Goal: Transaction & Acquisition: Download file/media

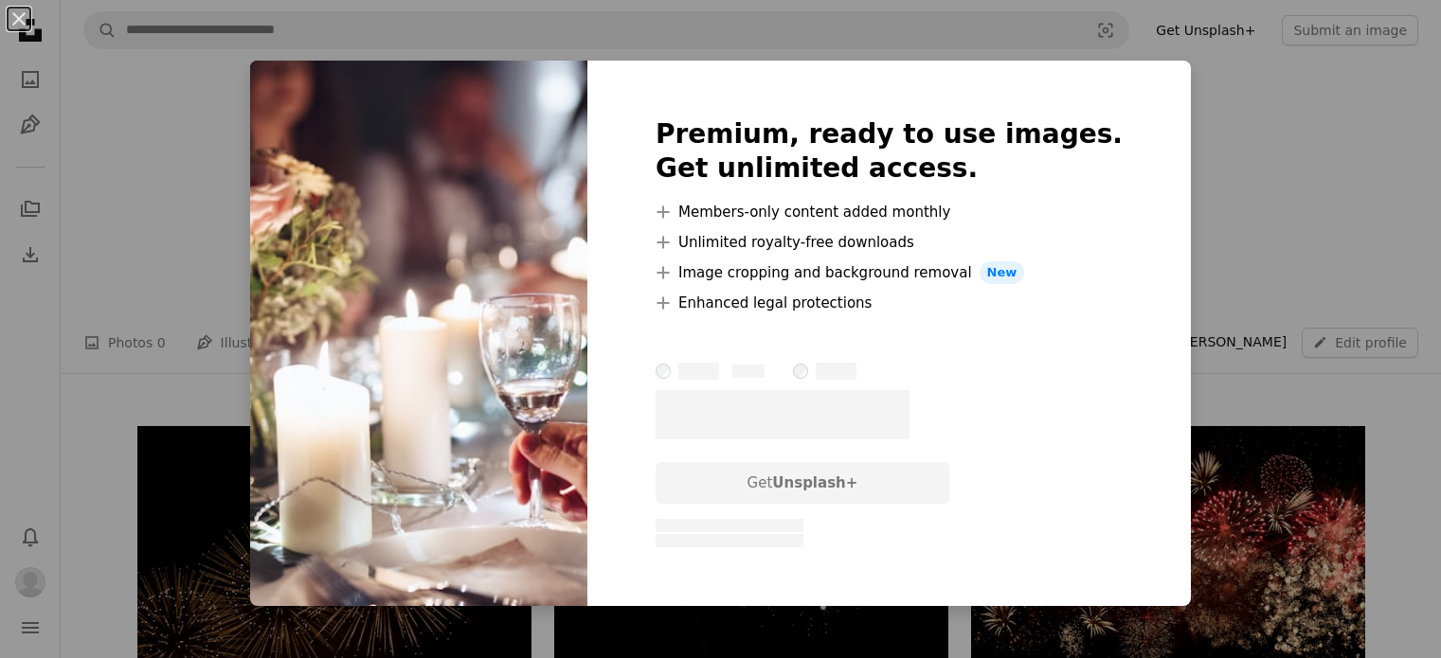
scroll to position [1379, 0]
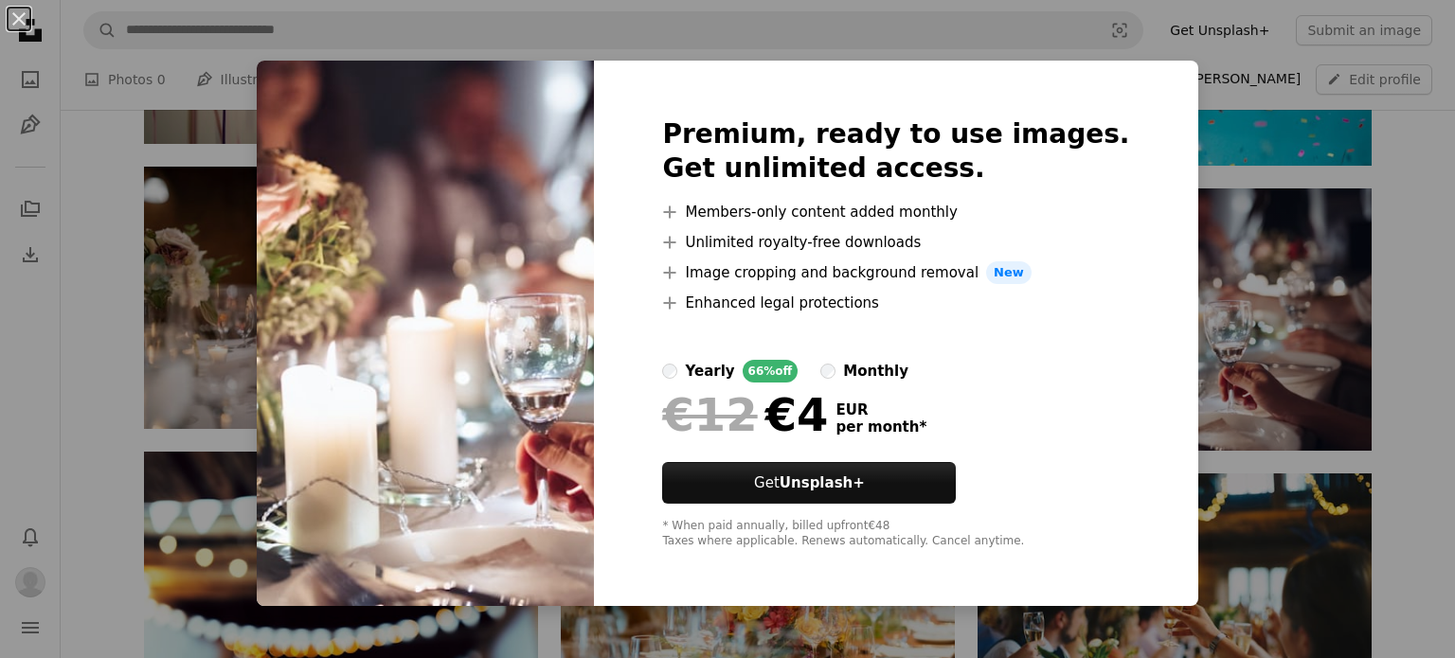
click at [1433, 335] on div "An X shape Premium, ready to use images. Get unlimited access. A plus sign Memb…" at bounding box center [727, 329] width 1455 height 658
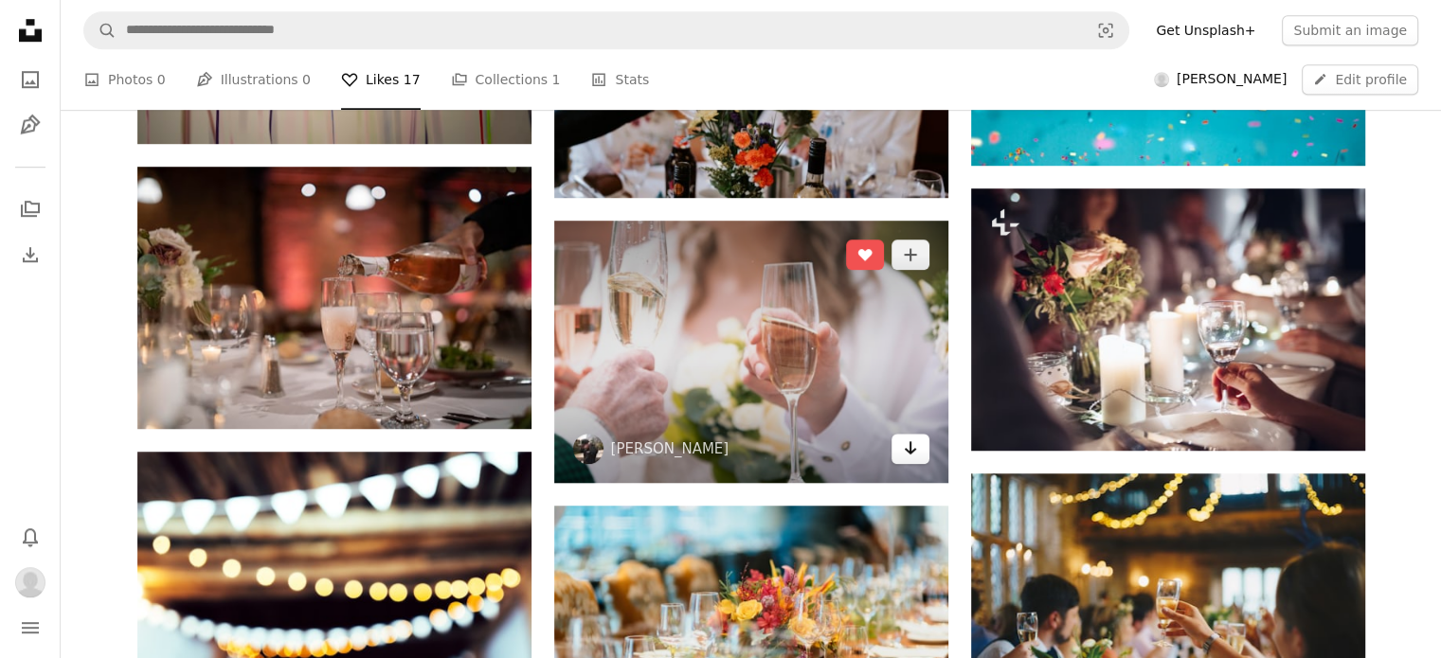
click at [913, 457] on icon "Arrow pointing down" at bounding box center [910, 448] width 15 height 23
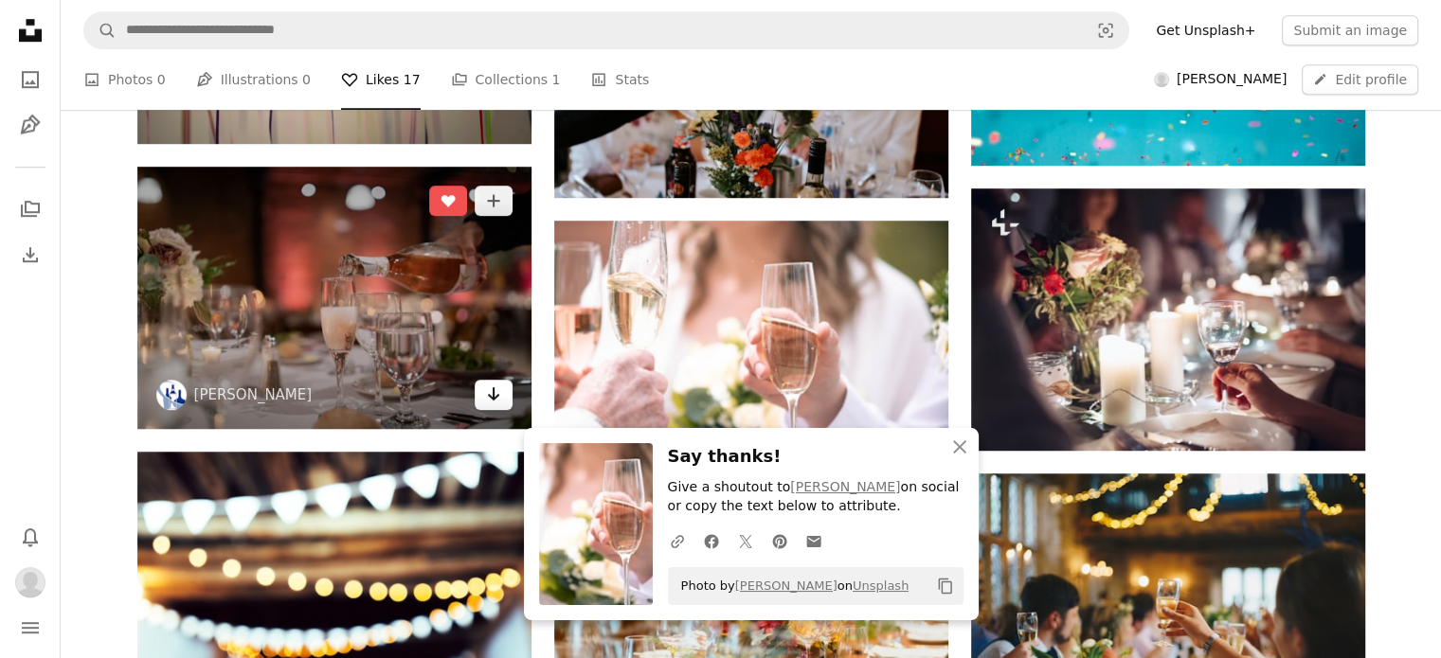
click at [490, 394] on icon "Download" at bounding box center [493, 394] width 12 height 13
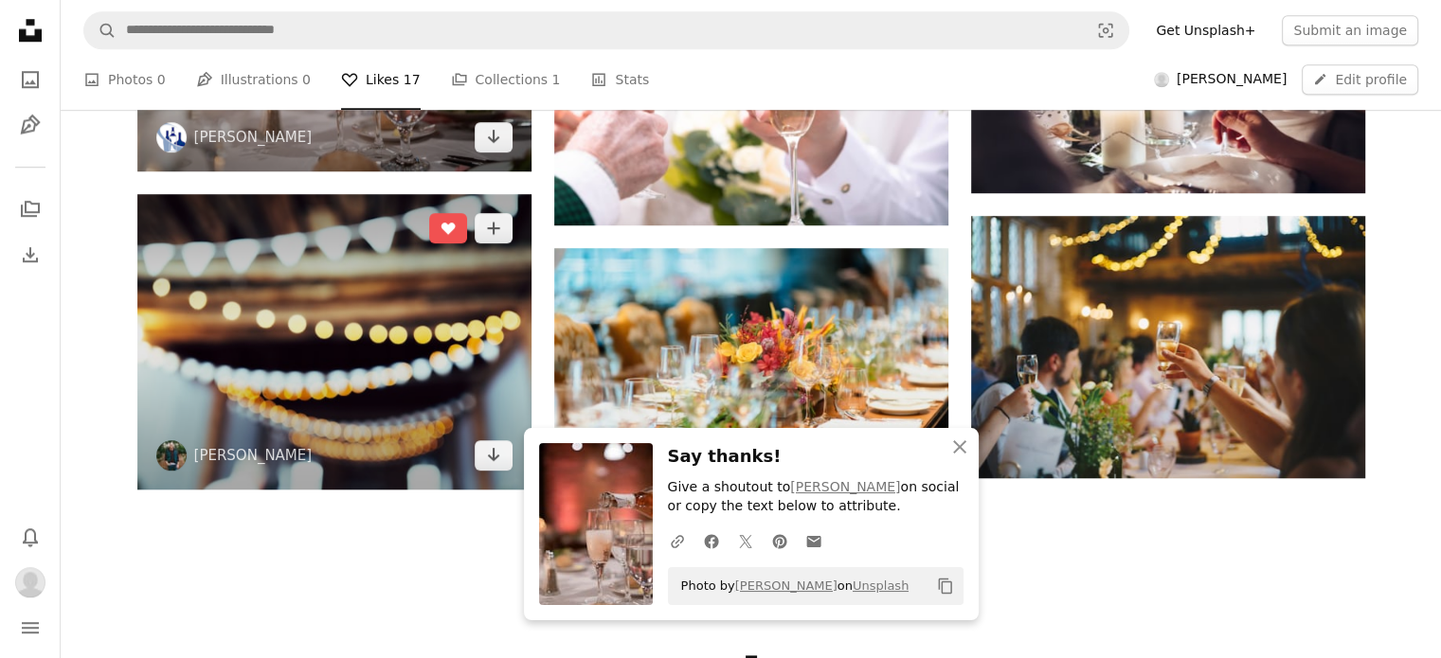
scroll to position [1664, 0]
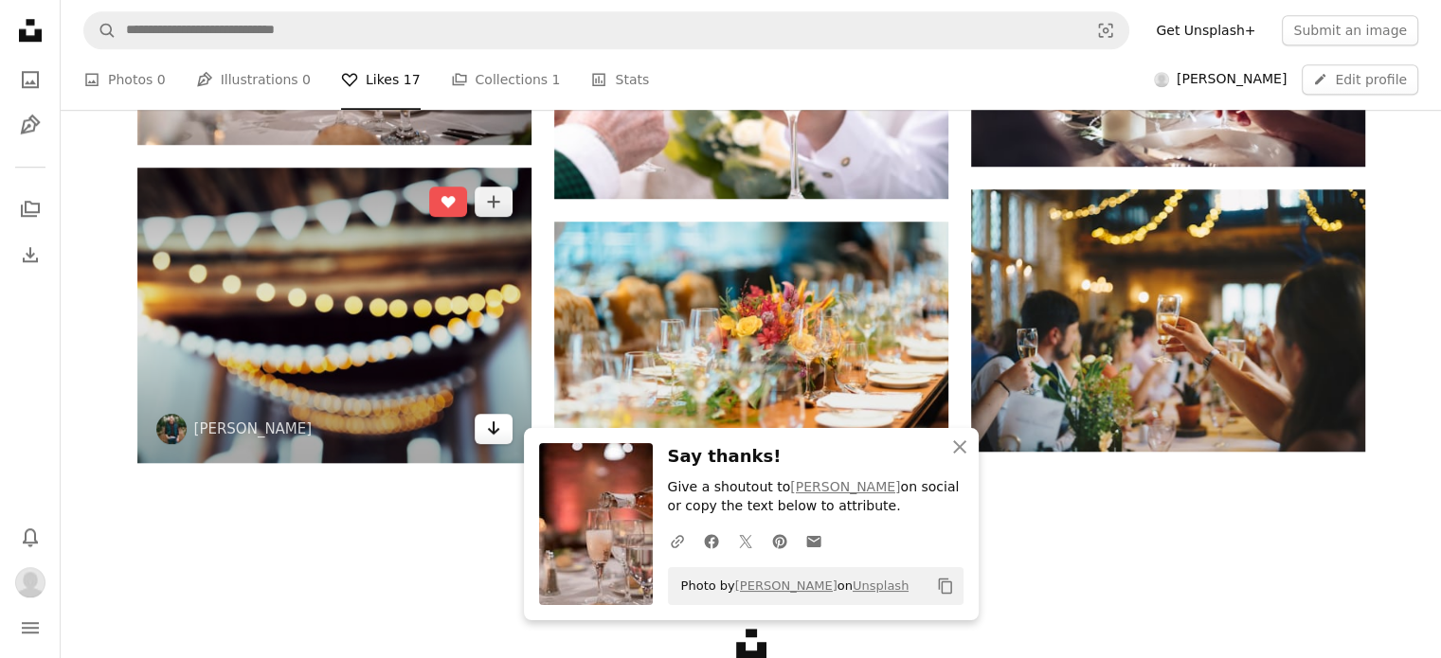
click at [492, 433] on icon "Arrow pointing down" at bounding box center [493, 428] width 15 height 23
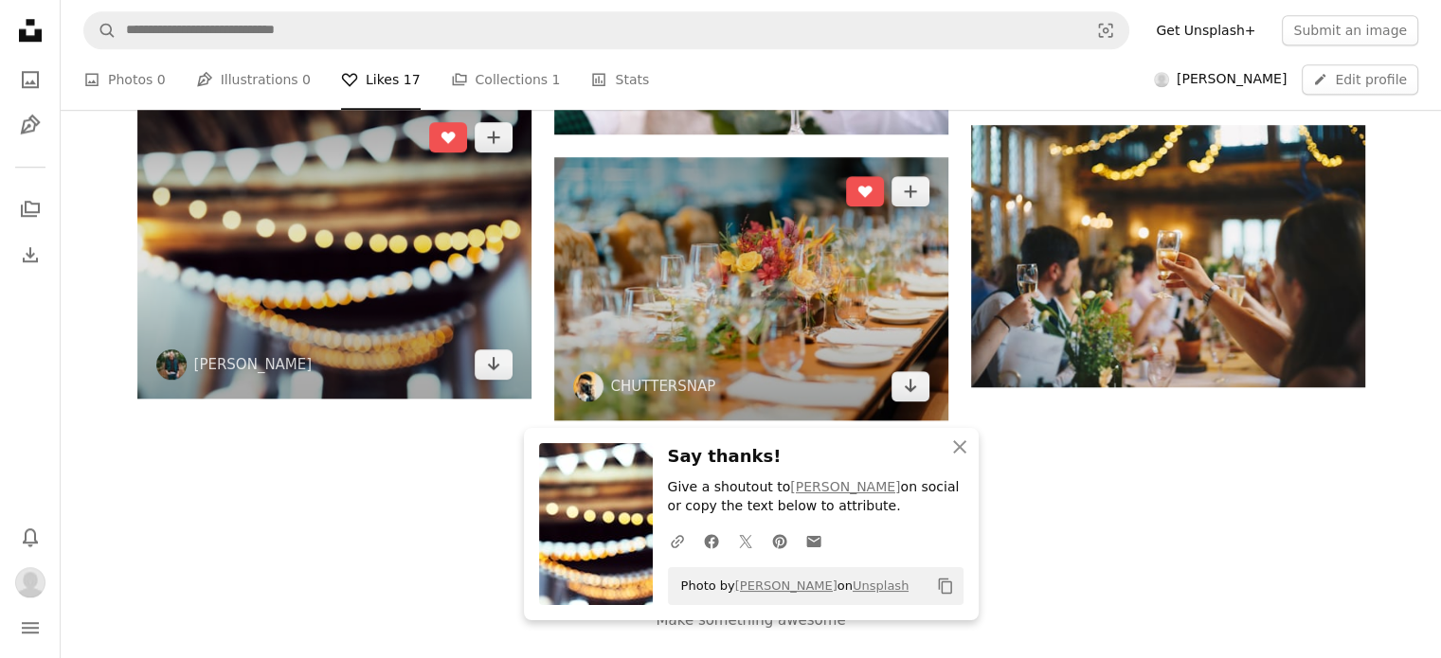
scroll to position [1758, 0]
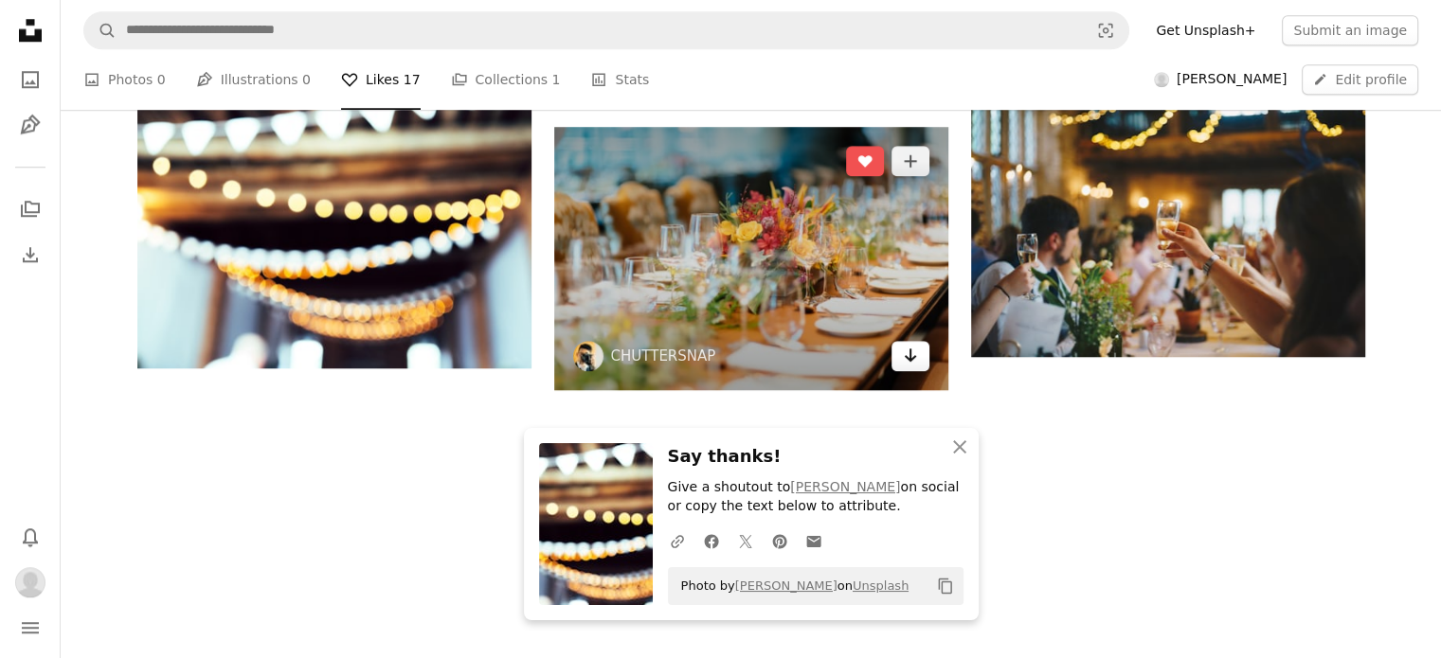
click at [921, 367] on link "Arrow pointing down" at bounding box center [911, 356] width 38 height 30
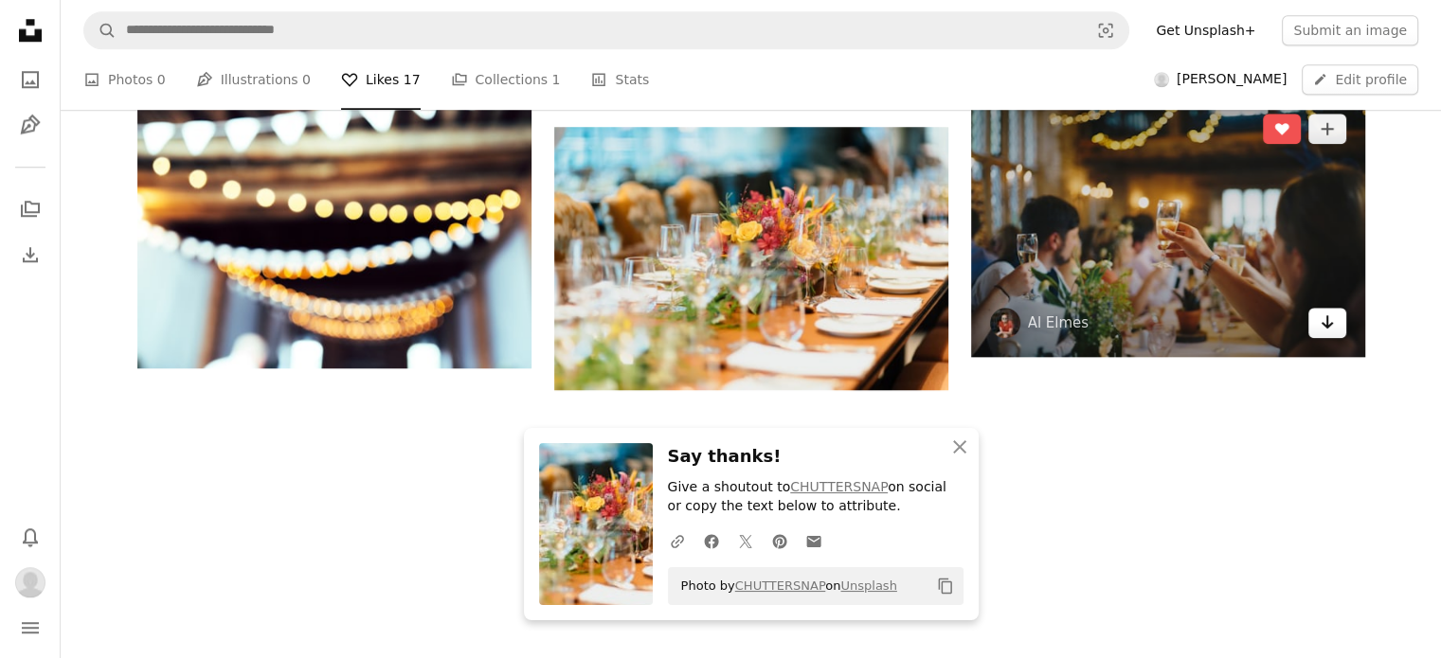
click at [1324, 330] on icon "Arrow pointing down" at bounding box center [1327, 322] width 15 height 23
